Goal: Information Seeking & Learning: Learn about a topic

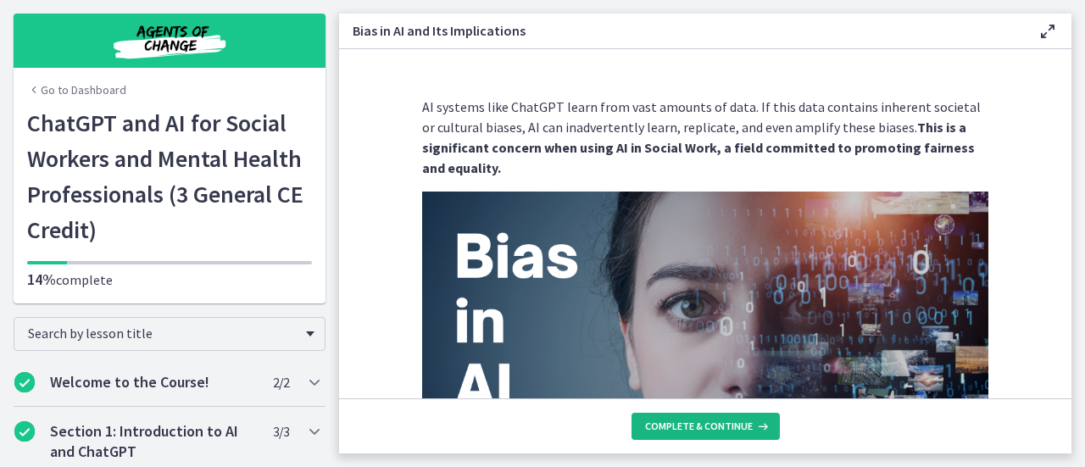
click at [748, 430] on span "Complete & continue" at bounding box center [699, 427] width 108 height 14
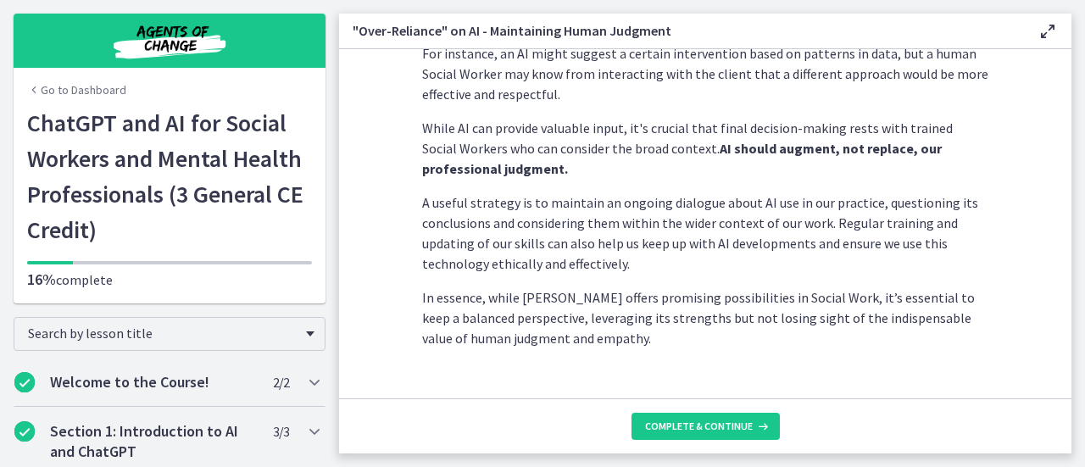
scroll to position [577, 0]
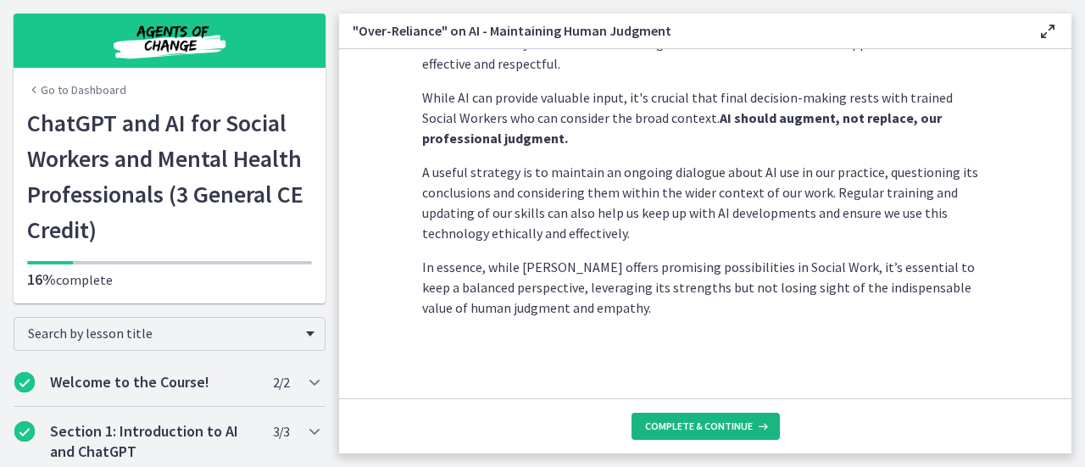
click at [696, 438] on button "Complete & continue" at bounding box center [706, 426] width 148 height 27
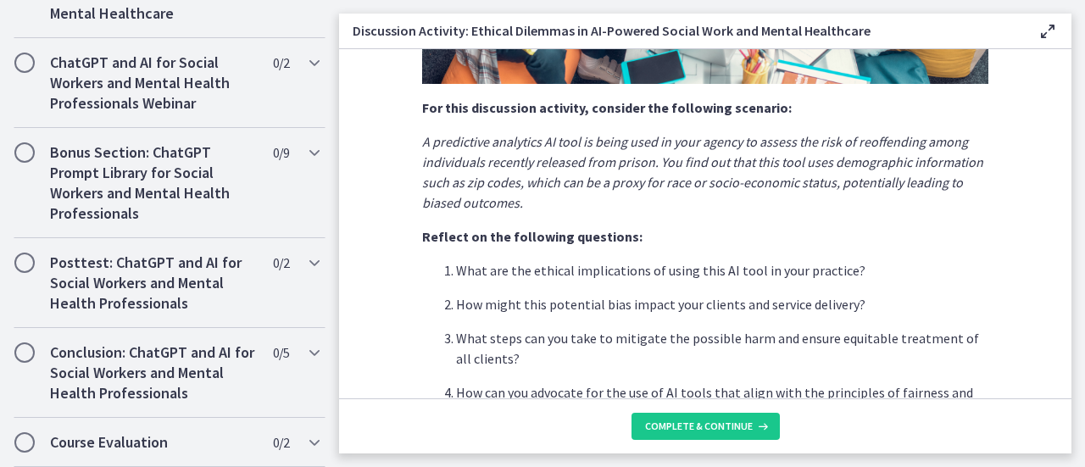
scroll to position [586, 0]
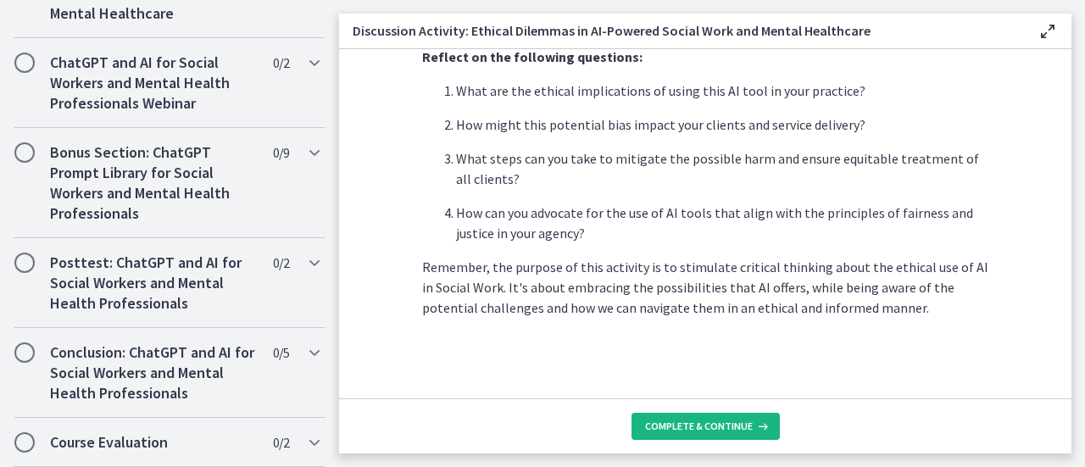
click at [677, 419] on button "Complete & continue" at bounding box center [706, 426] width 148 height 27
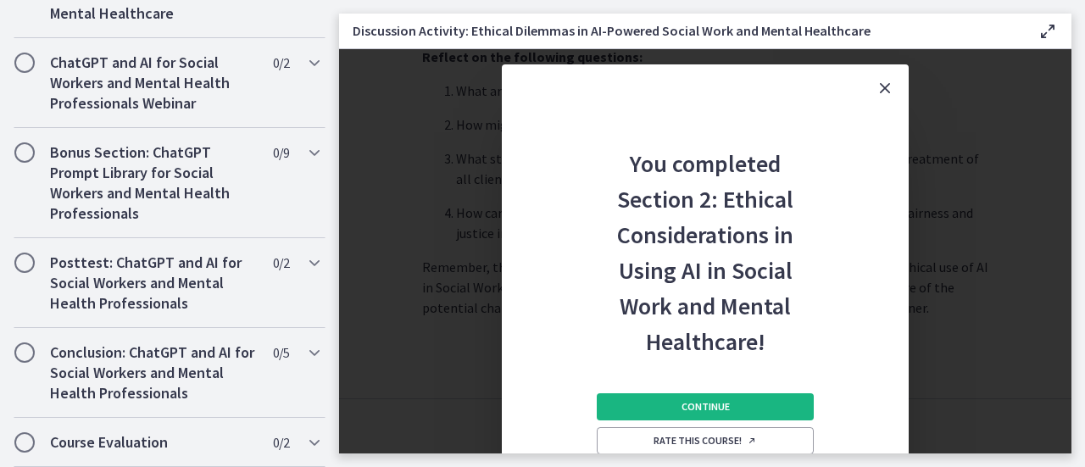
click at [700, 408] on span "Continue" at bounding box center [706, 407] width 48 height 14
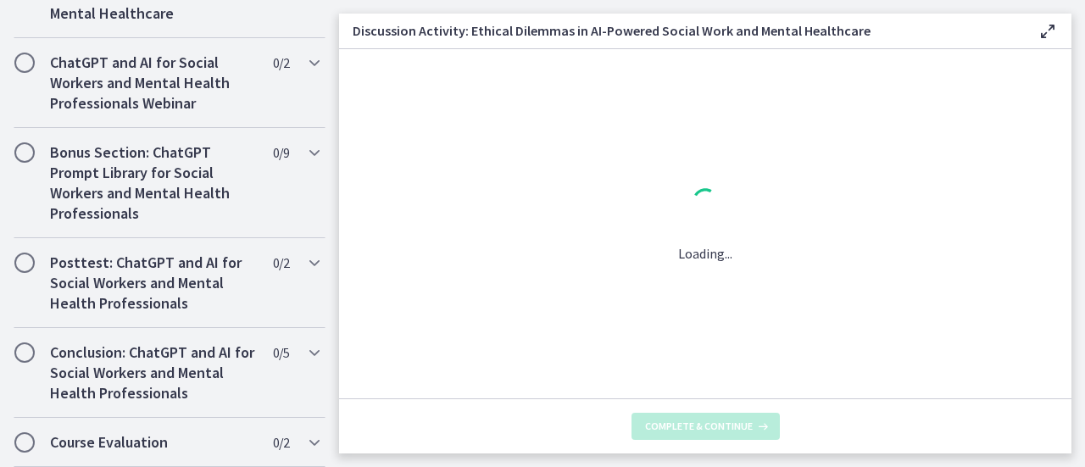
scroll to position [0, 0]
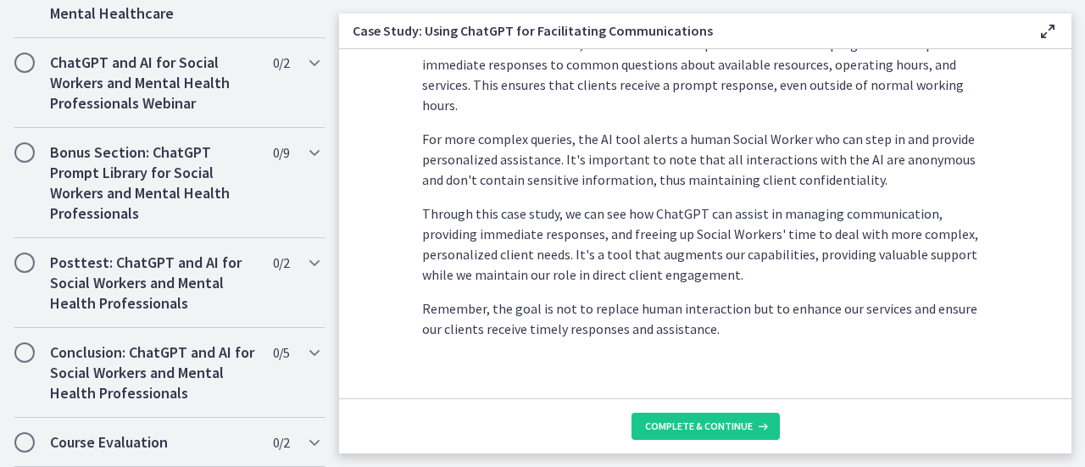
scroll to position [590, 0]
click at [694, 419] on button "Complete & continue" at bounding box center [706, 426] width 148 height 27
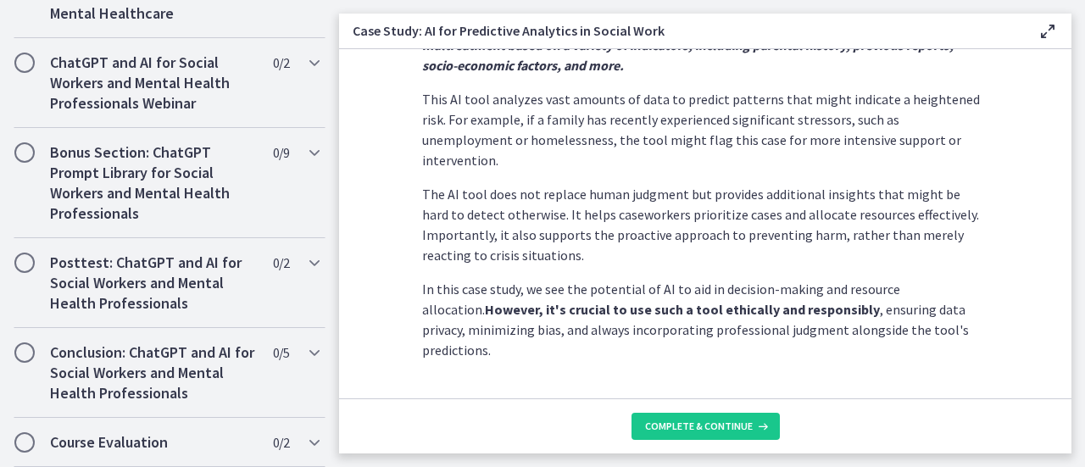
scroll to position [545, 0]
click at [715, 426] on span "Complete & continue" at bounding box center [699, 427] width 108 height 14
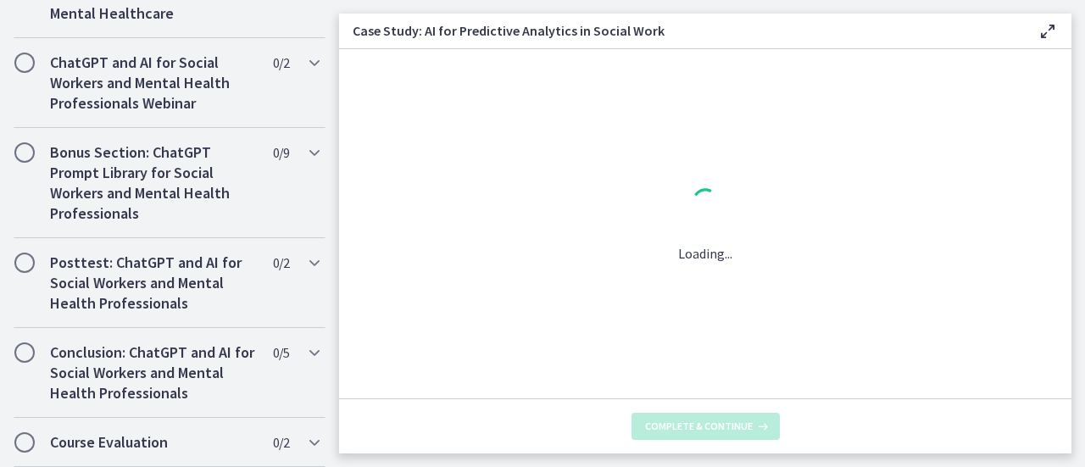
scroll to position [0, 0]
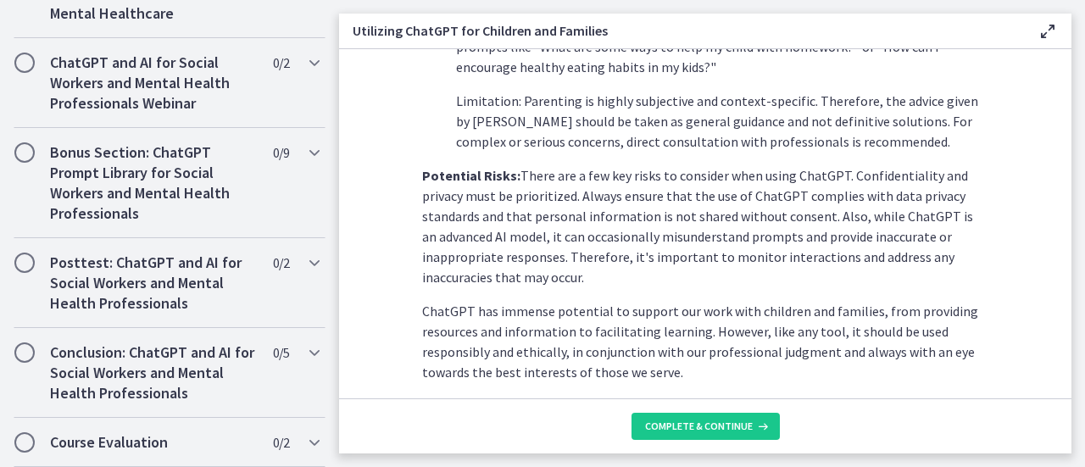
scroll to position [905, 0]
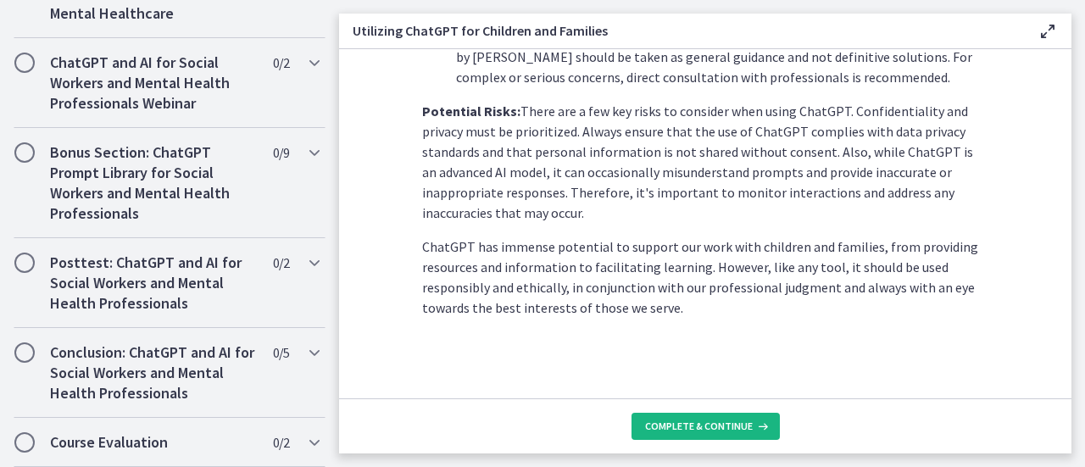
click at [716, 432] on span "Complete & continue" at bounding box center [699, 427] width 108 height 14
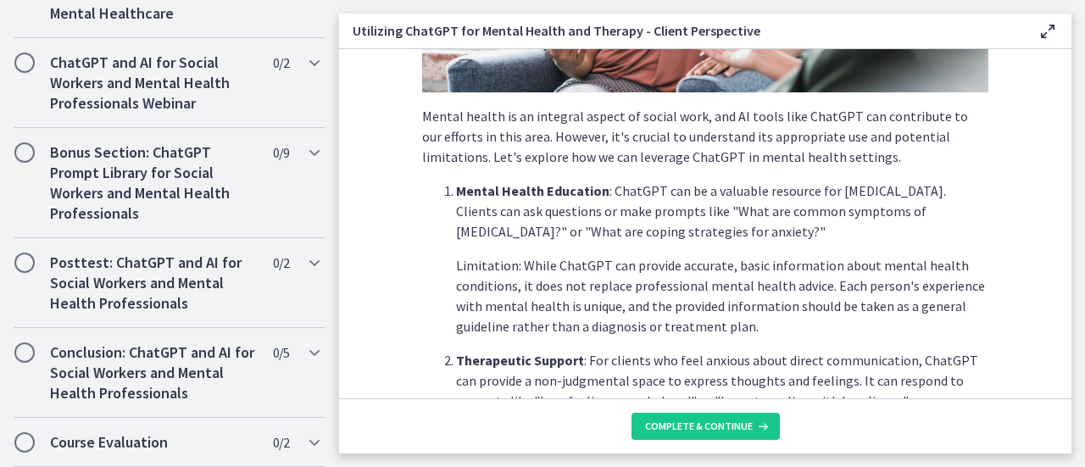
scroll to position [325, 0]
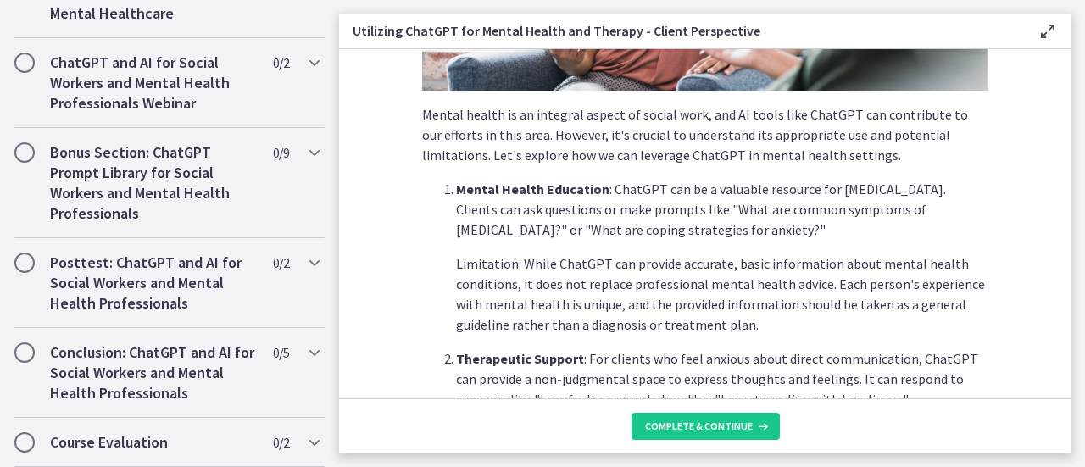
drag, startPoint x: 1053, startPoint y: 168, endPoint x: 1052, endPoint y: 185, distance: 17.0
click at [1052, 185] on section "Mental health is an integral aspect of social work, and AI tools like ChatGPT c…" at bounding box center [705, 223] width 733 height 349
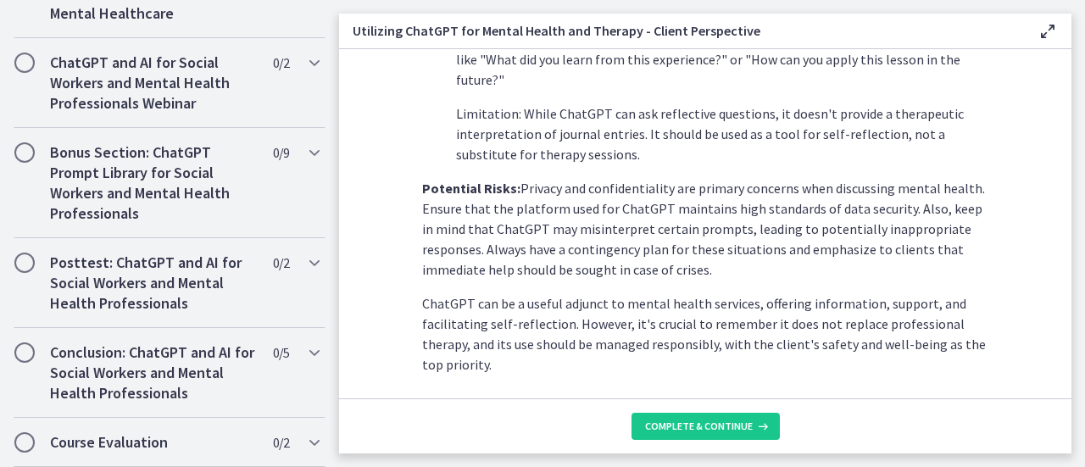
scroll to position [871, 0]
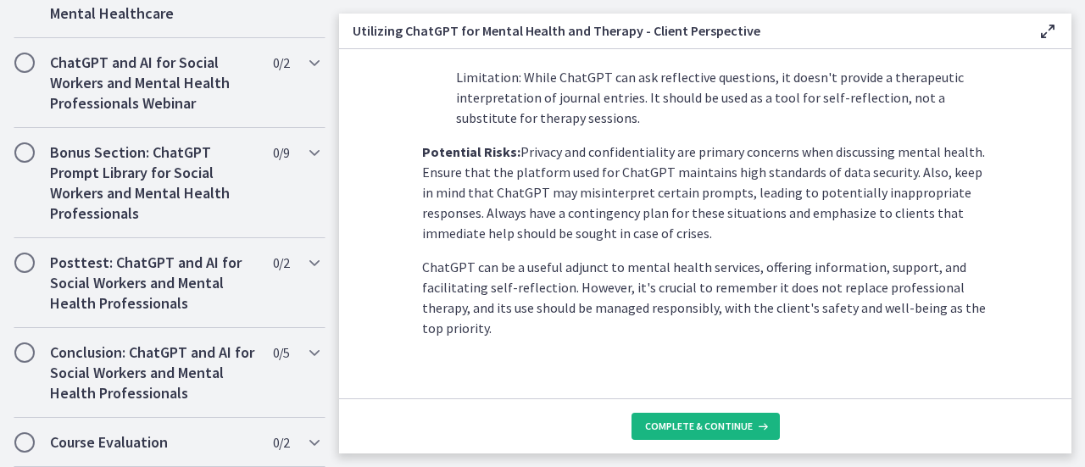
click at [685, 432] on span "Complete & continue" at bounding box center [699, 427] width 108 height 14
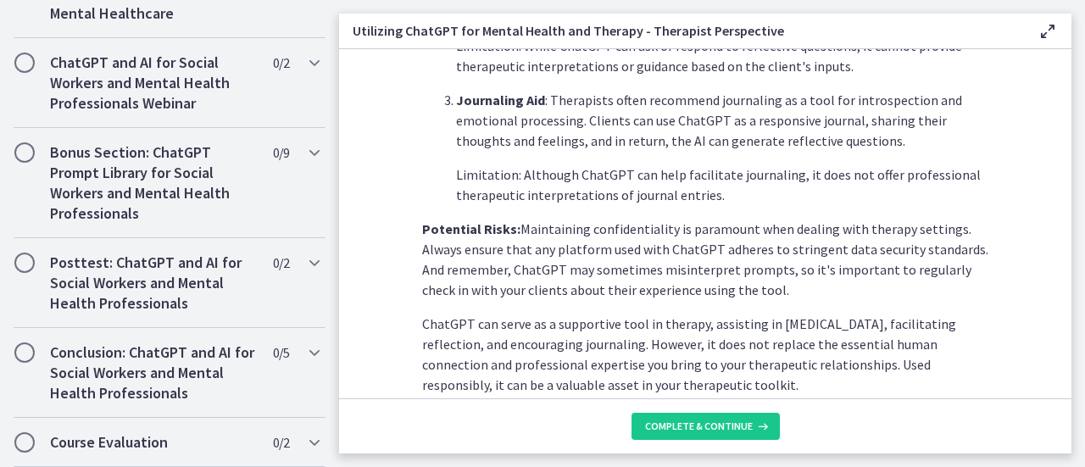
scroll to position [830, 0]
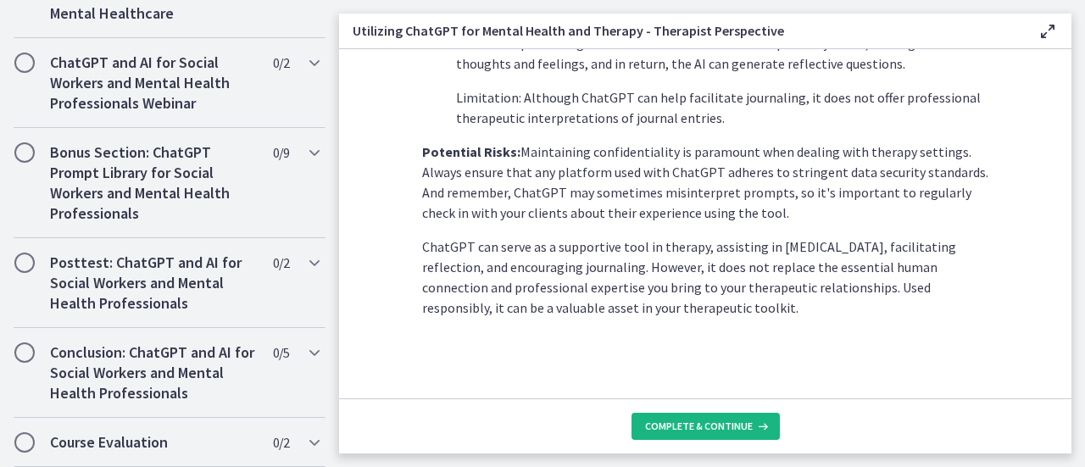
click at [670, 433] on span "Complete & continue" at bounding box center [699, 427] width 108 height 14
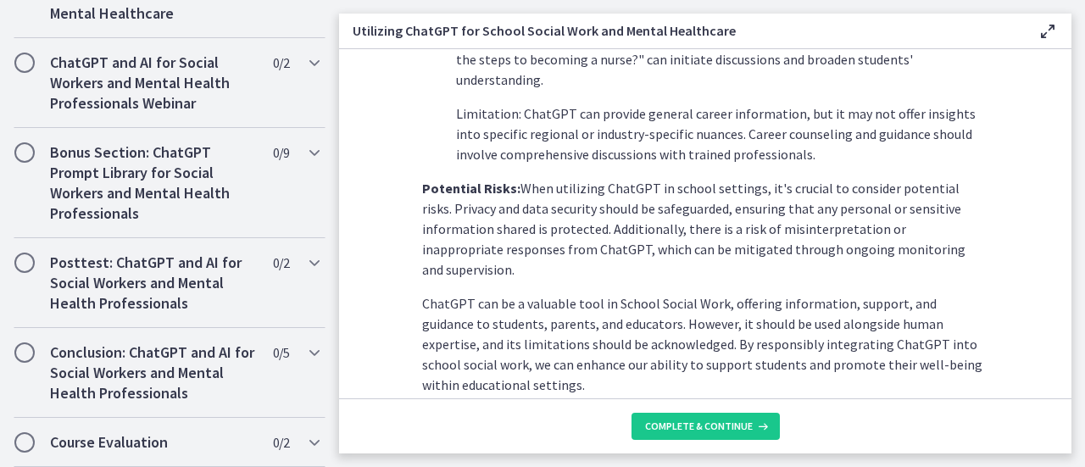
scroll to position [912, 0]
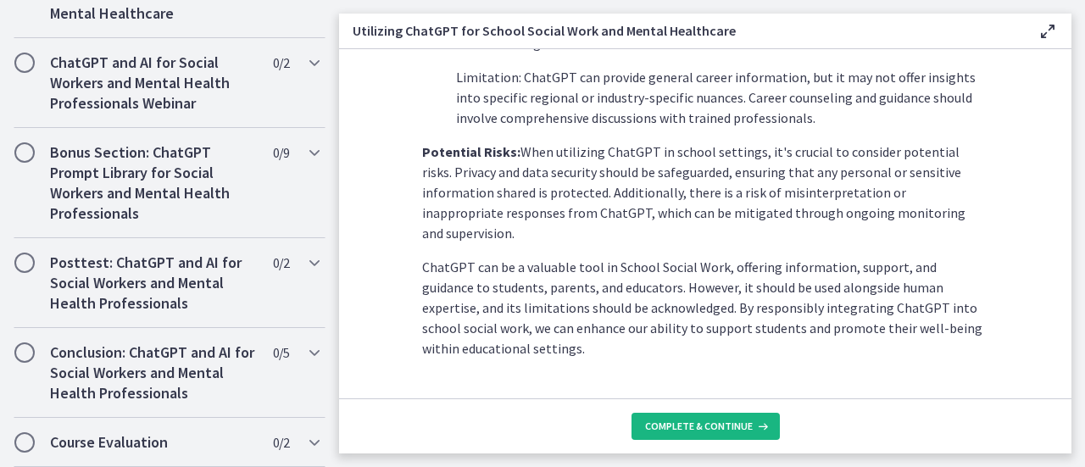
click at [694, 433] on span "Complete & continue" at bounding box center [699, 427] width 108 height 14
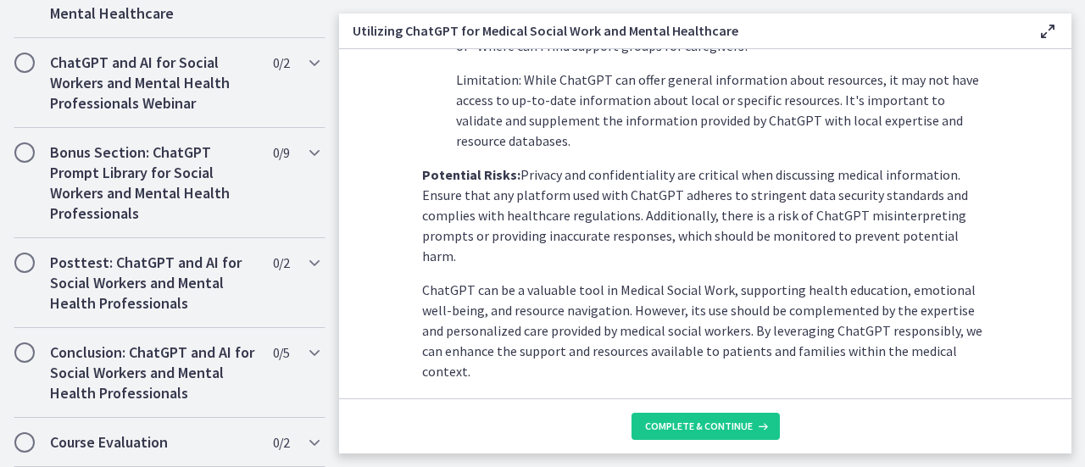
scroll to position [850, 0]
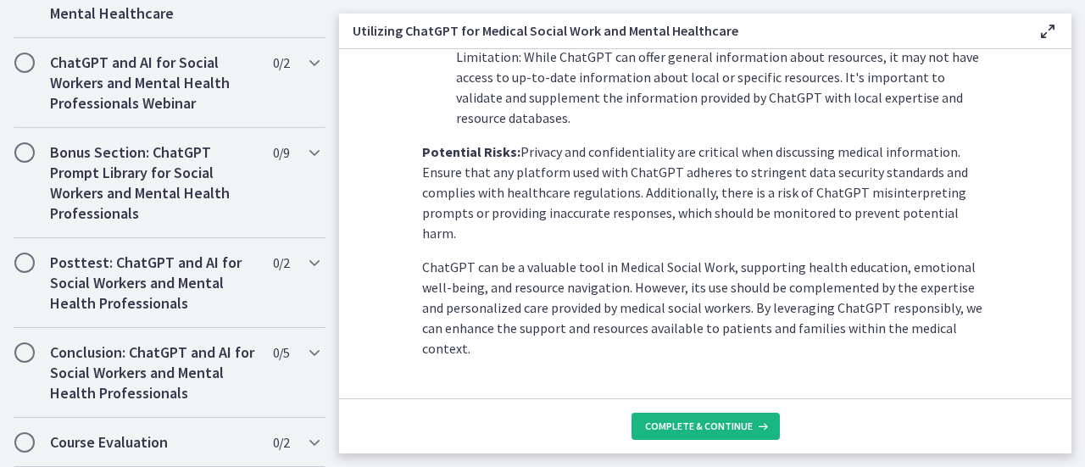
click at [679, 423] on span "Complete & continue" at bounding box center [699, 427] width 108 height 14
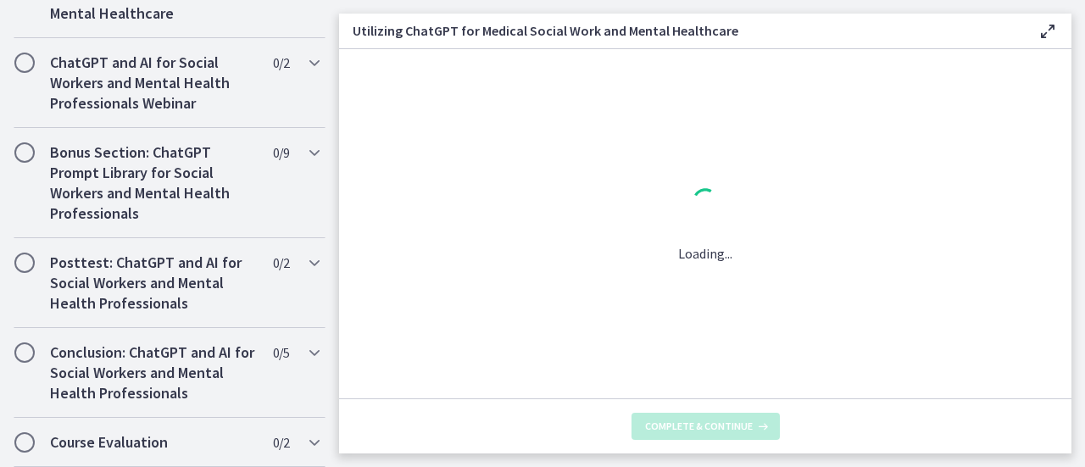
scroll to position [0, 0]
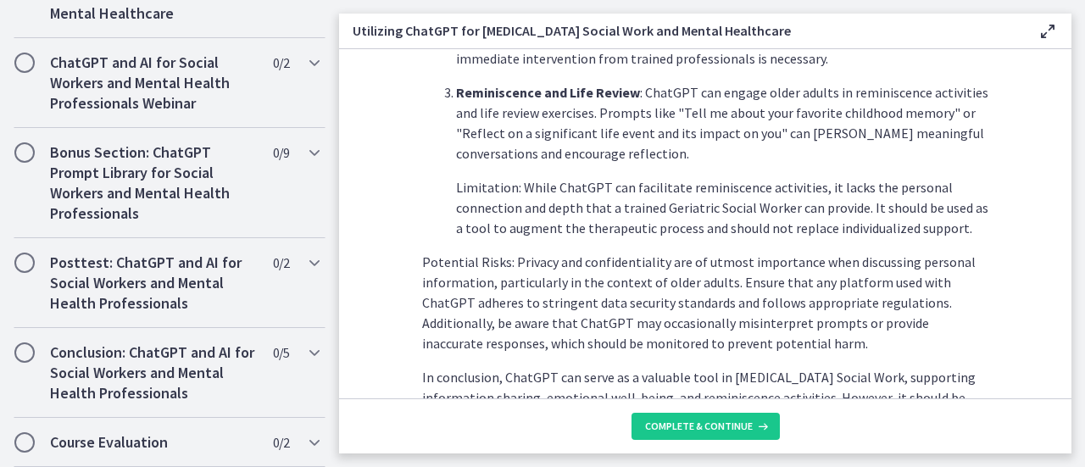
scroll to position [932, 0]
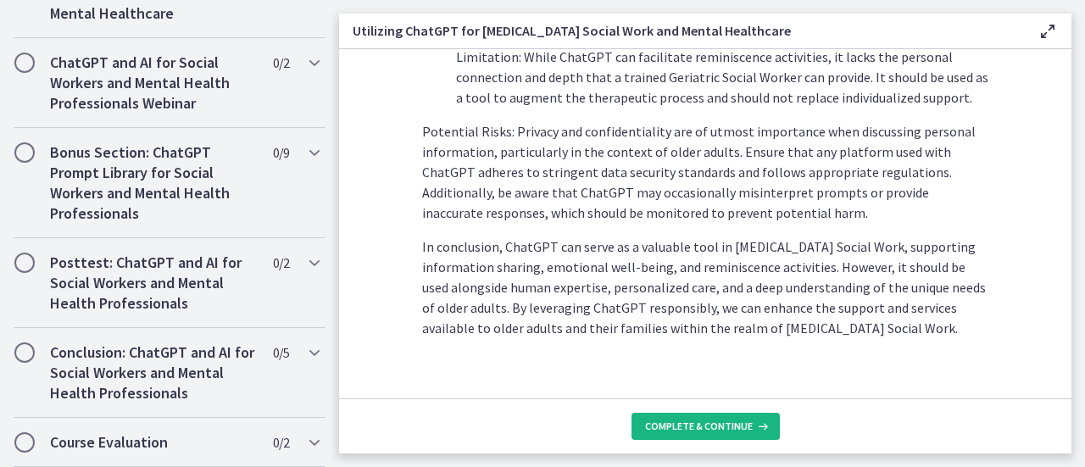
click at [733, 427] on span "Complete & continue" at bounding box center [699, 427] width 108 height 14
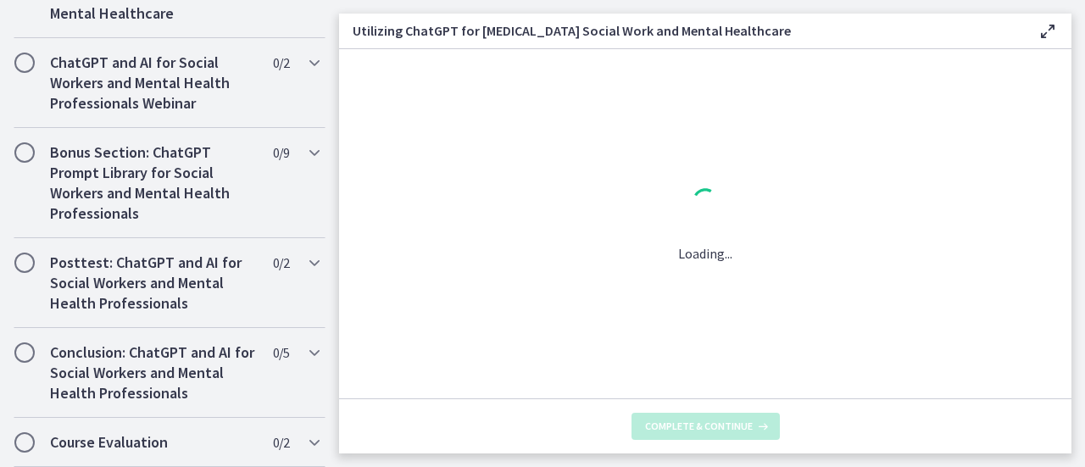
scroll to position [0, 0]
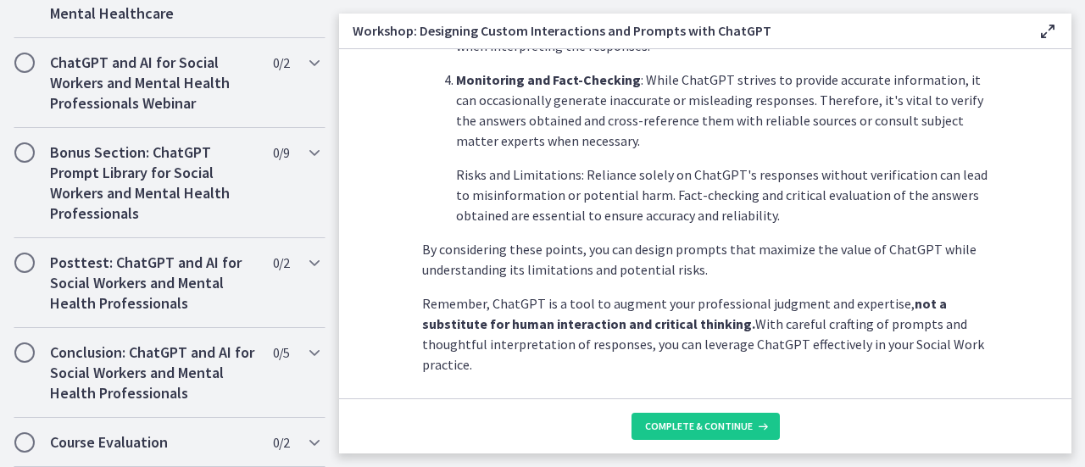
scroll to position [1074, 0]
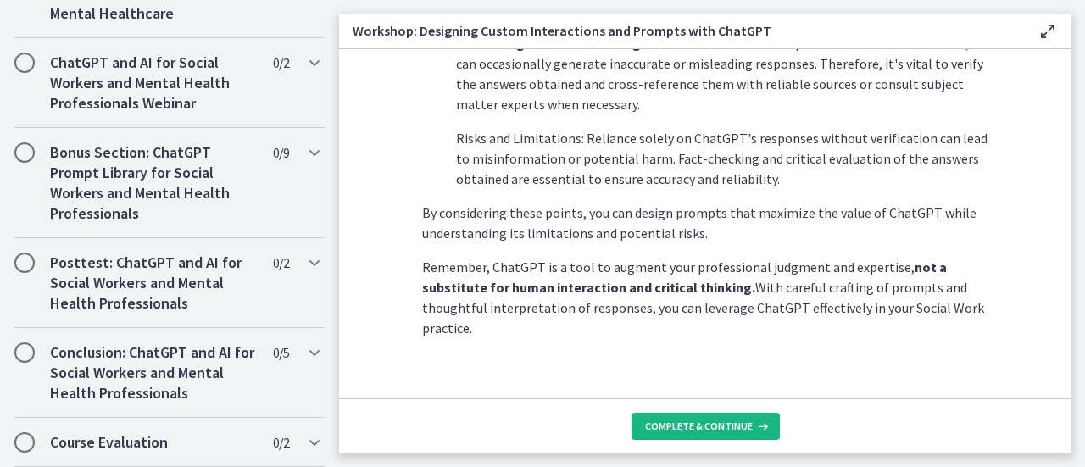
click at [709, 431] on span "Complete & continue" at bounding box center [699, 427] width 108 height 14
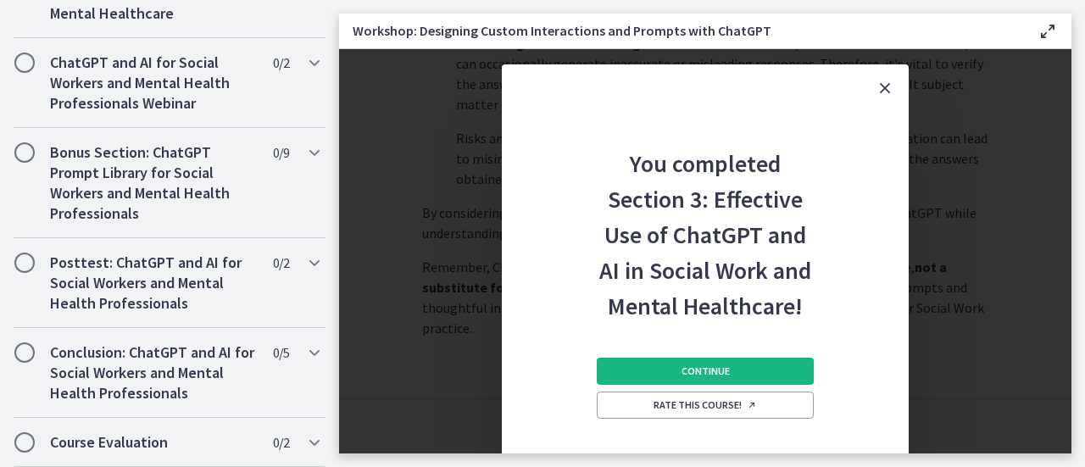
click at [696, 376] on span "Continue" at bounding box center [706, 372] width 48 height 14
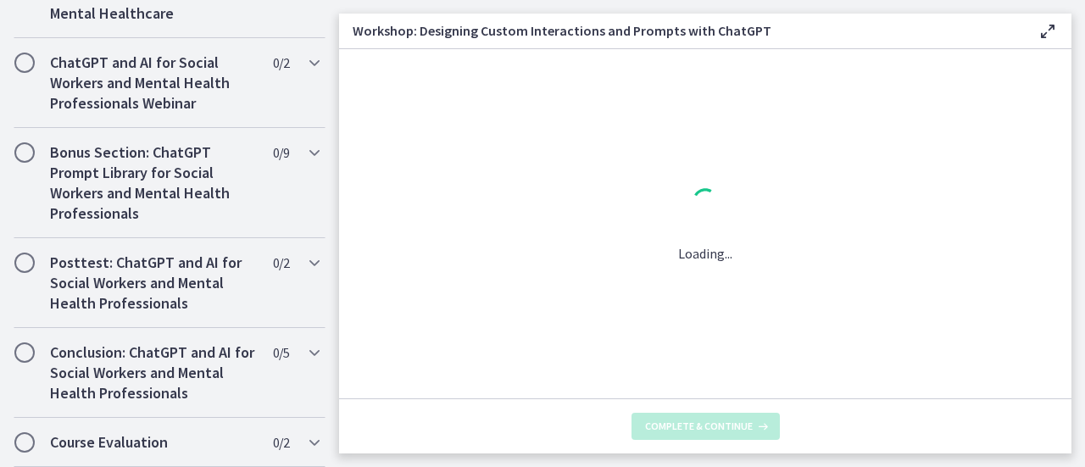
scroll to position [0, 0]
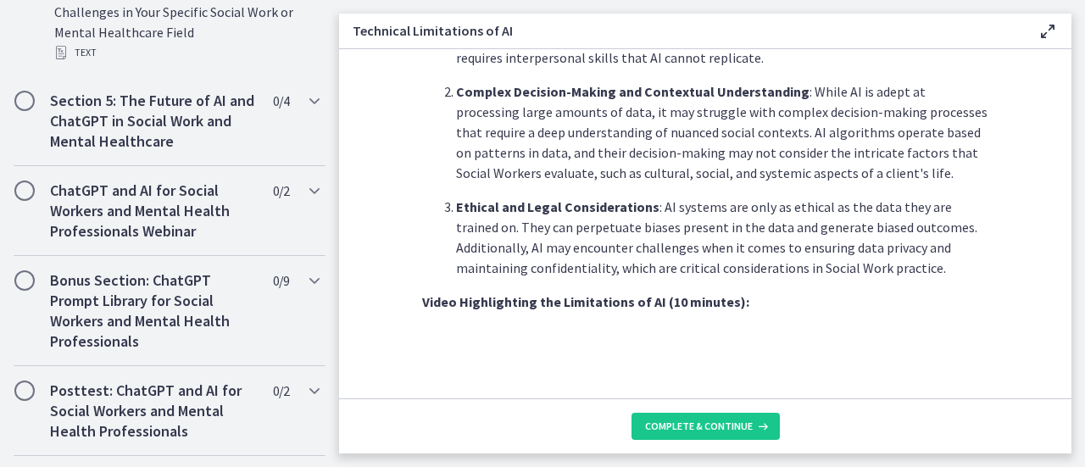
scroll to position [1199, 0]
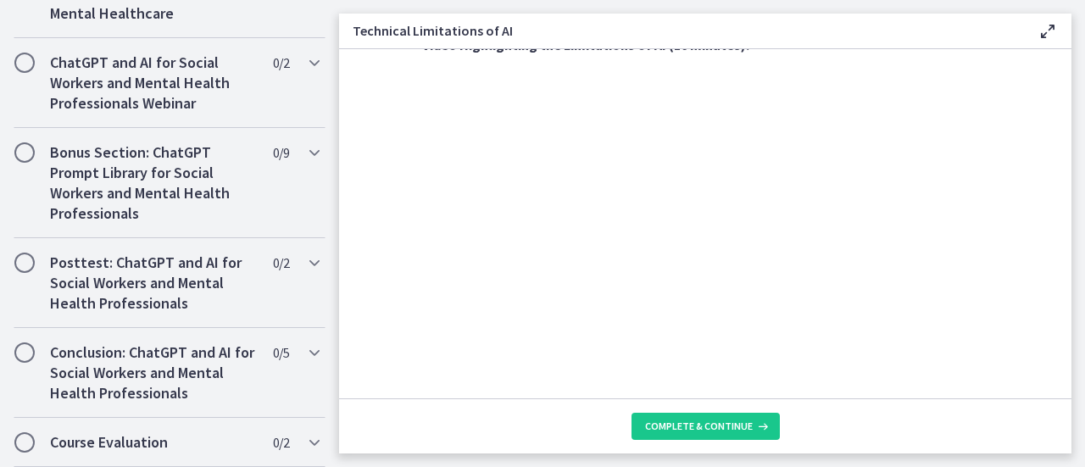
click at [514, 410] on footer "Complete & continue" at bounding box center [705, 426] width 733 height 55
click at [717, 421] on span "Complete & continue" at bounding box center [699, 427] width 108 height 14
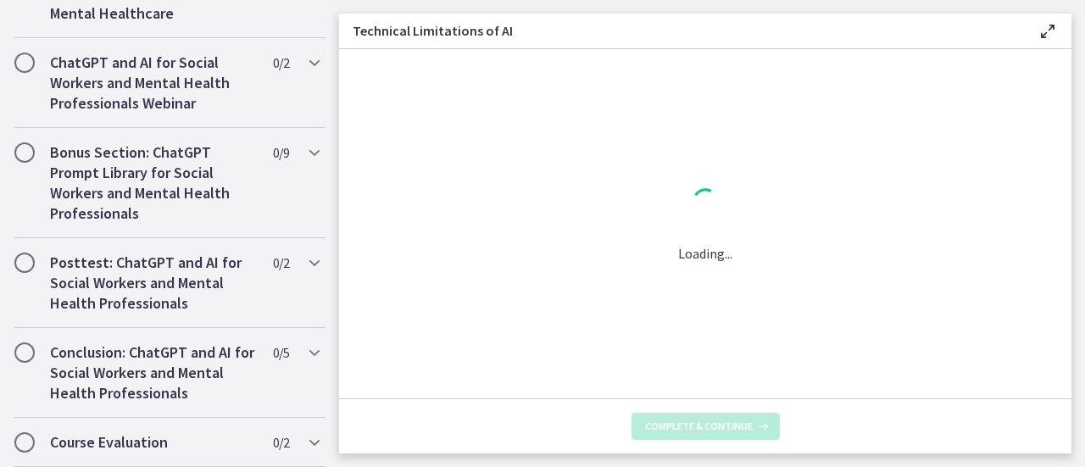
scroll to position [0, 0]
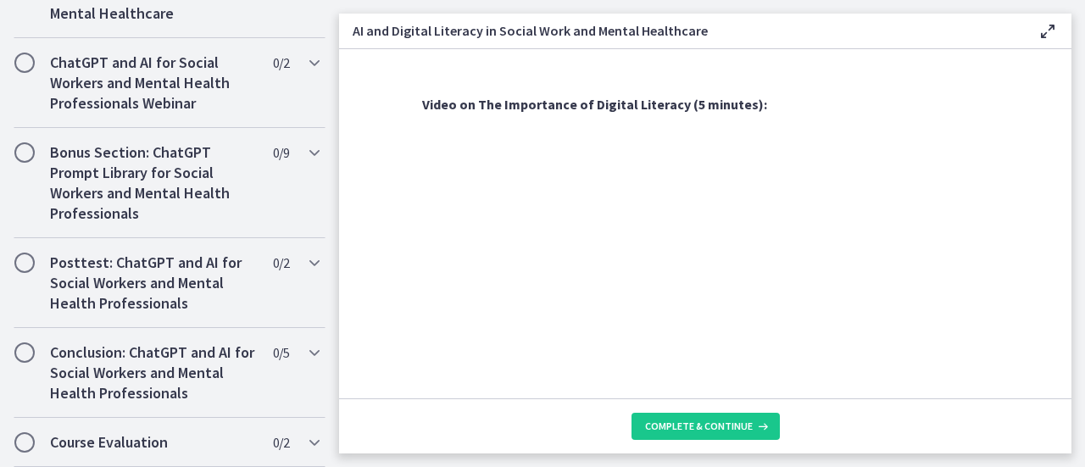
scroll to position [1451, 0]
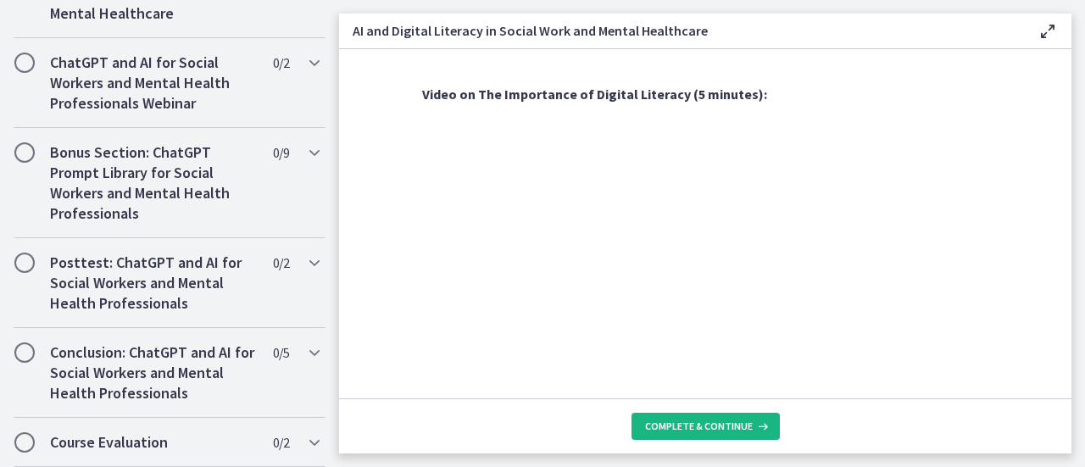
click at [722, 417] on button "Complete & continue" at bounding box center [706, 426] width 148 height 27
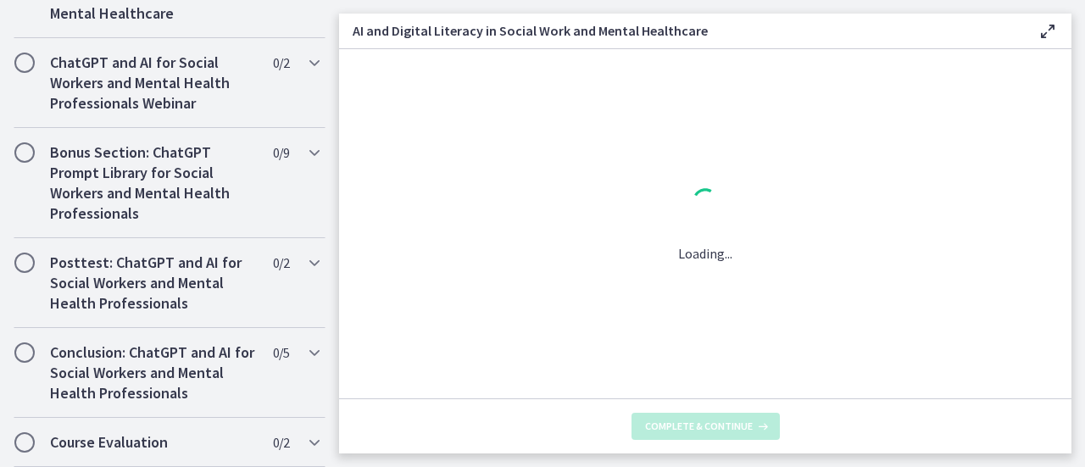
scroll to position [0, 0]
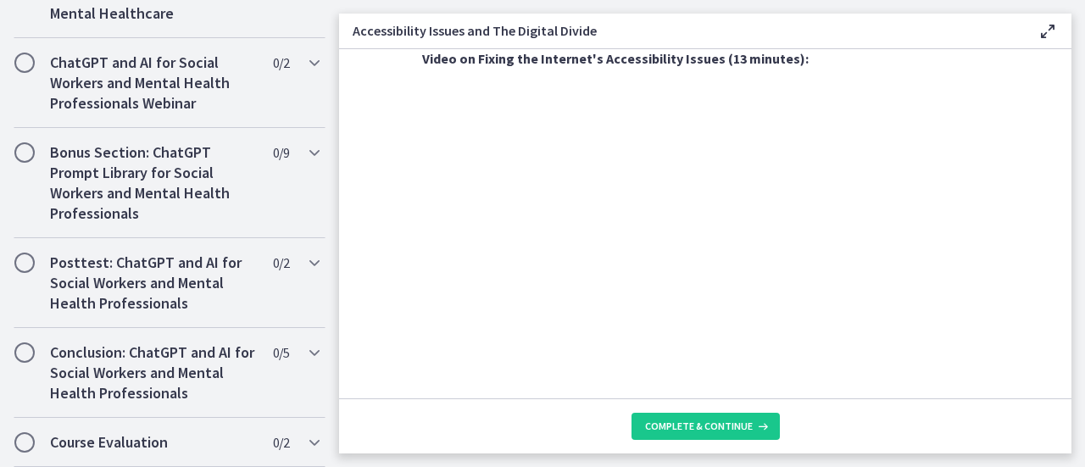
scroll to position [1399, 0]
